Goal: Transaction & Acquisition: Obtain resource

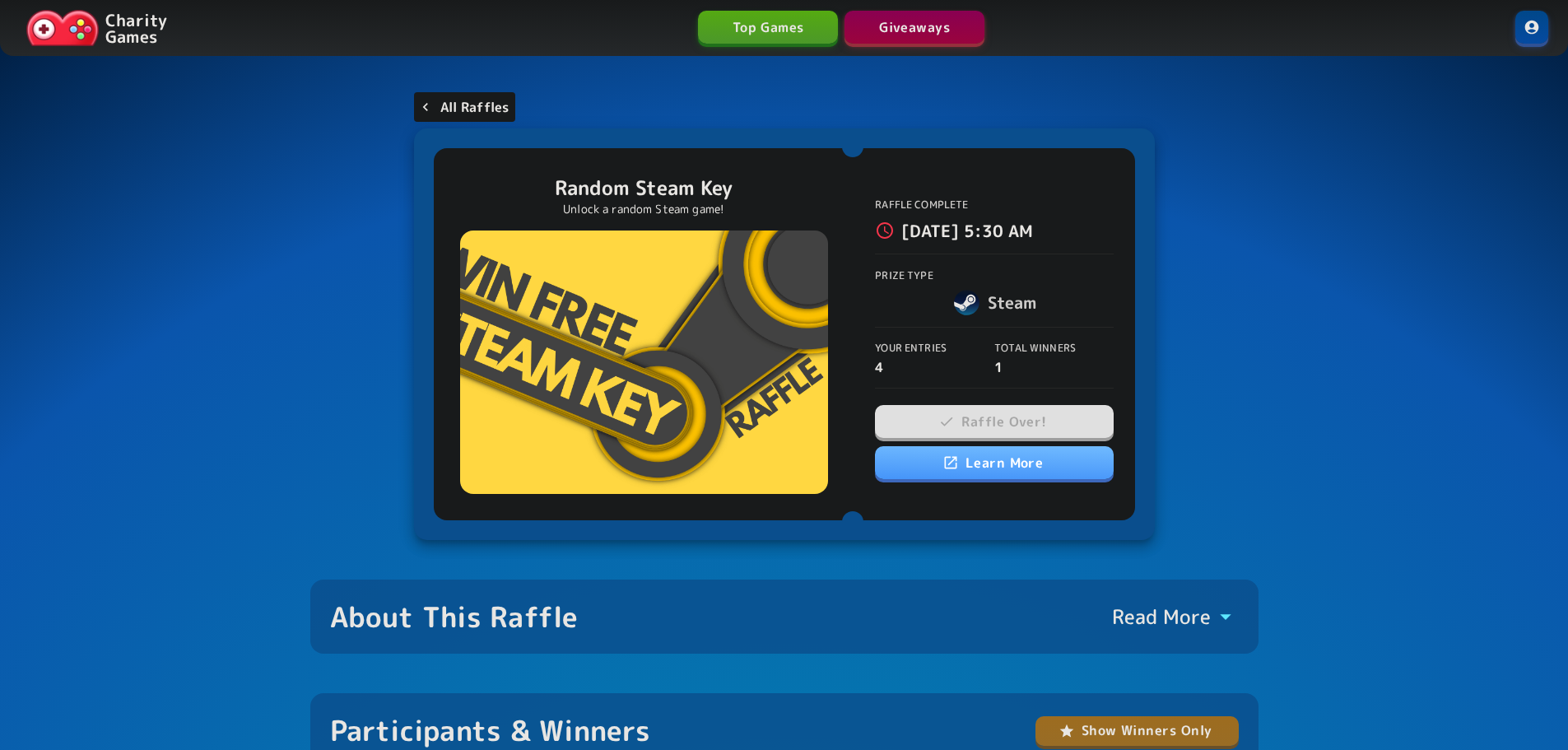
click at [487, 111] on p "All Raffles" at bounding box center [475, 106] width 69 height 19
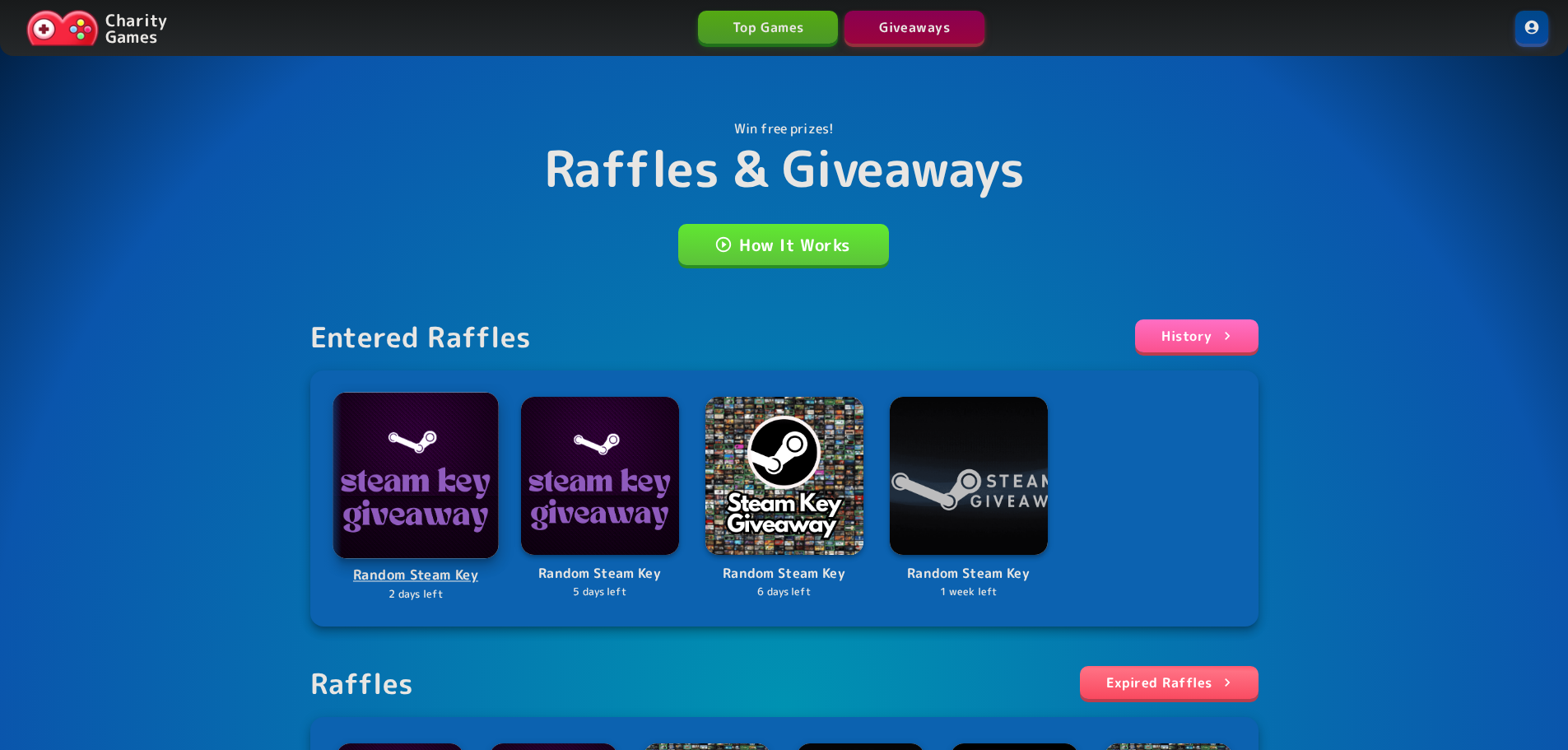
click at [366, 467] on img at bounding box center [416, 475] width 167 height 167
